Goal: Task Accomplishment & Management: Use online tool/utility

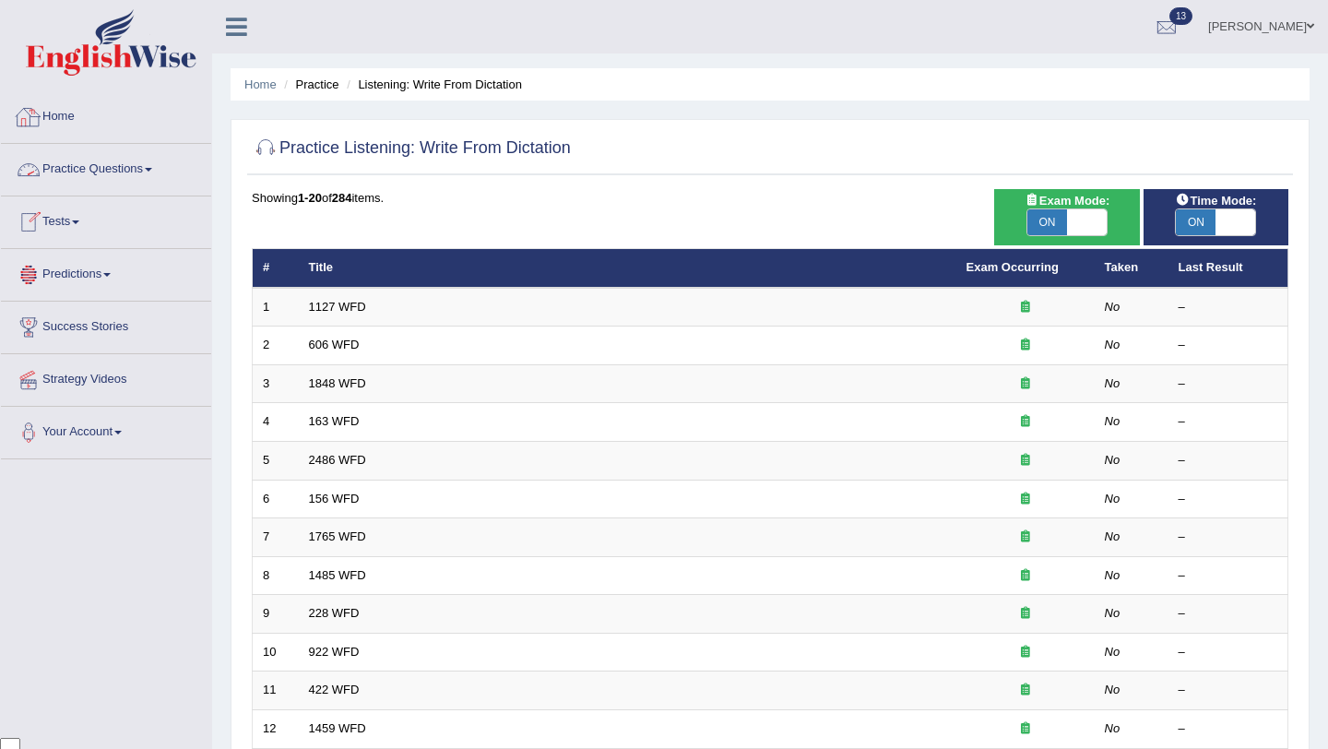
click at [52, 112] on link "Home" at bounding box center [106, 114] width 210 height 46
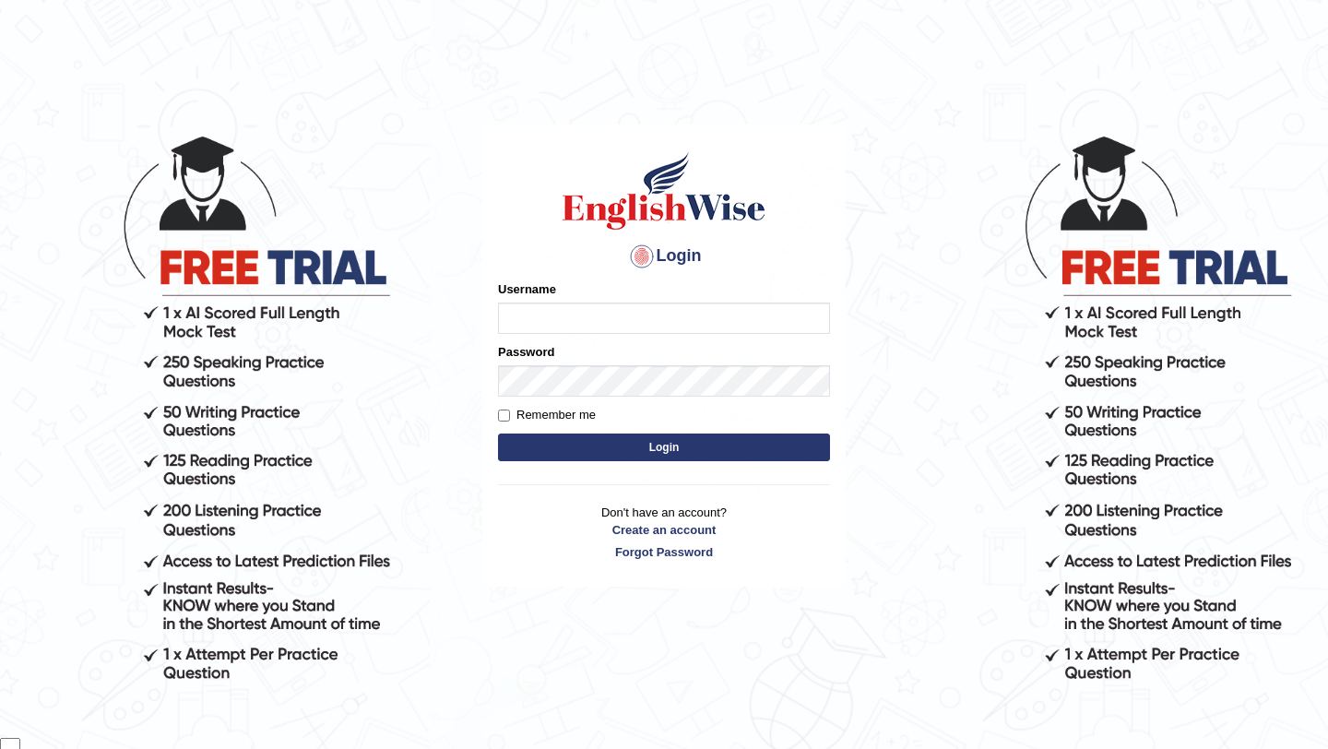
click at [431, 57] on html "Login Please fix the following errors: Username Password Remember me Login Don'…" at bounding box center [664, 374] width 1328 height 749
